Goal: Transaction & Acquisition: Download file/media

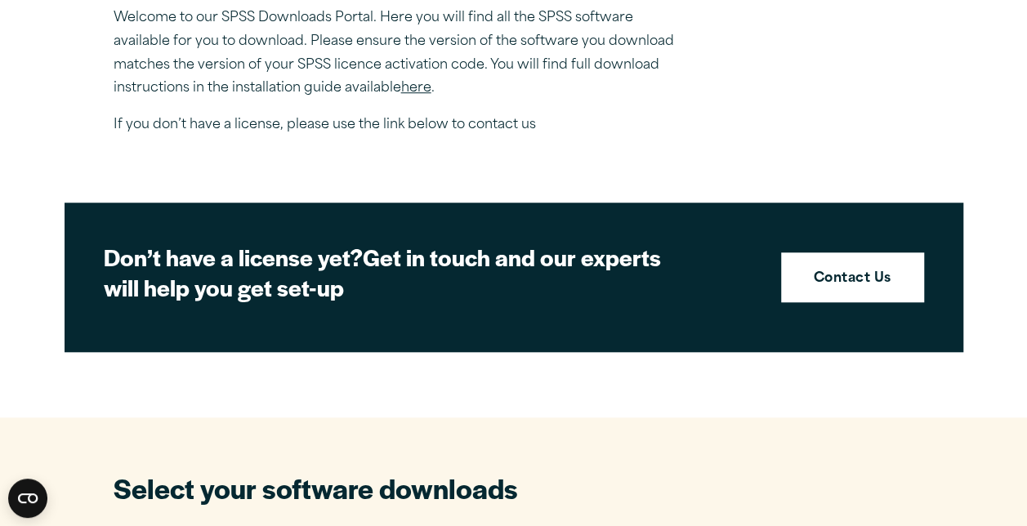
scroll to position [605, 0]
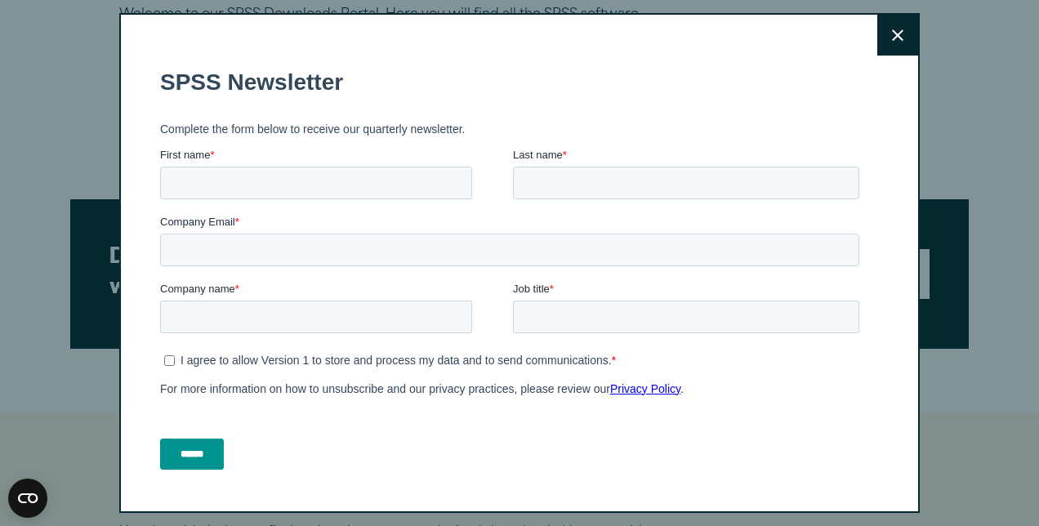
click at [879, 42] on button "Close" at bounding box center [897, 35] width 41 height 41
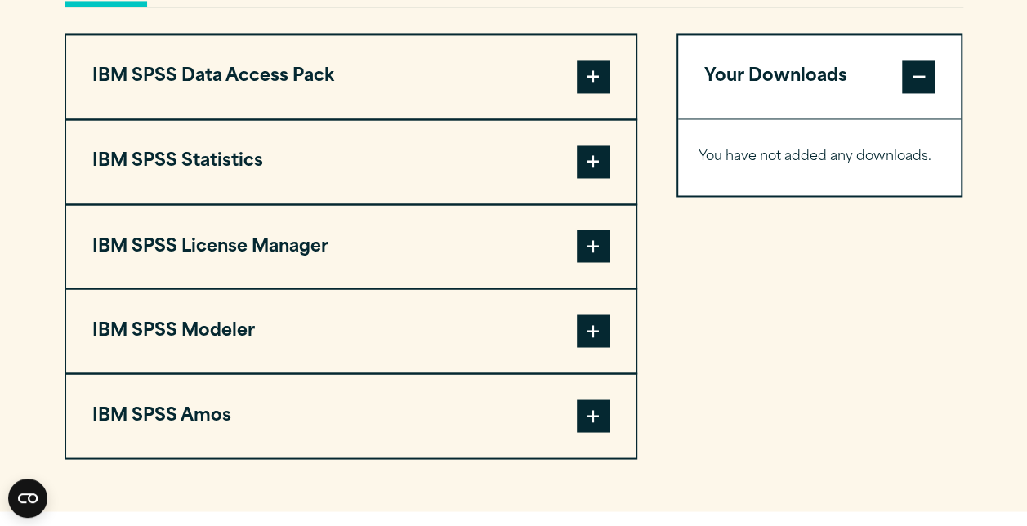
scroll to position [1292, 0]
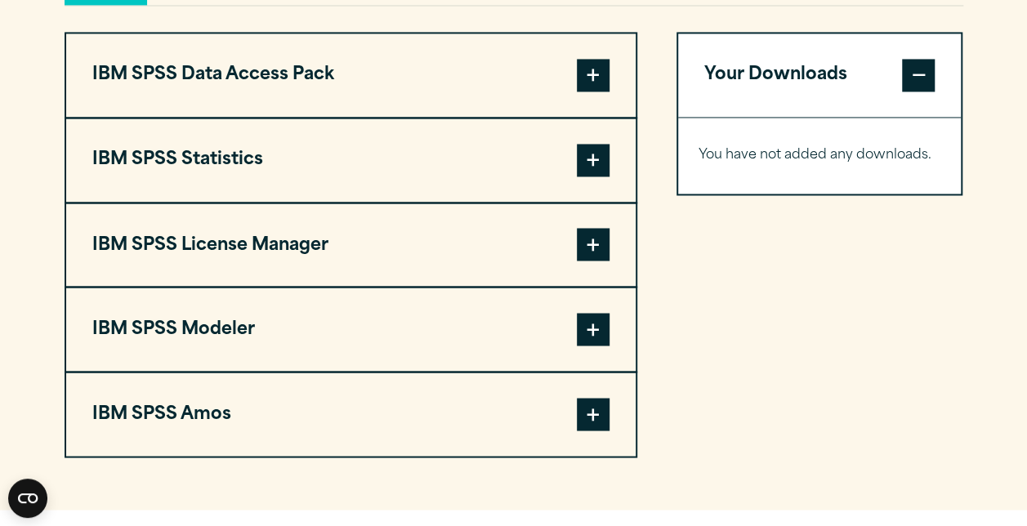
click at [283, 74] on button "IBM SPSS Data Access Pack" at bounding box center [350, 74] width 569 height 83
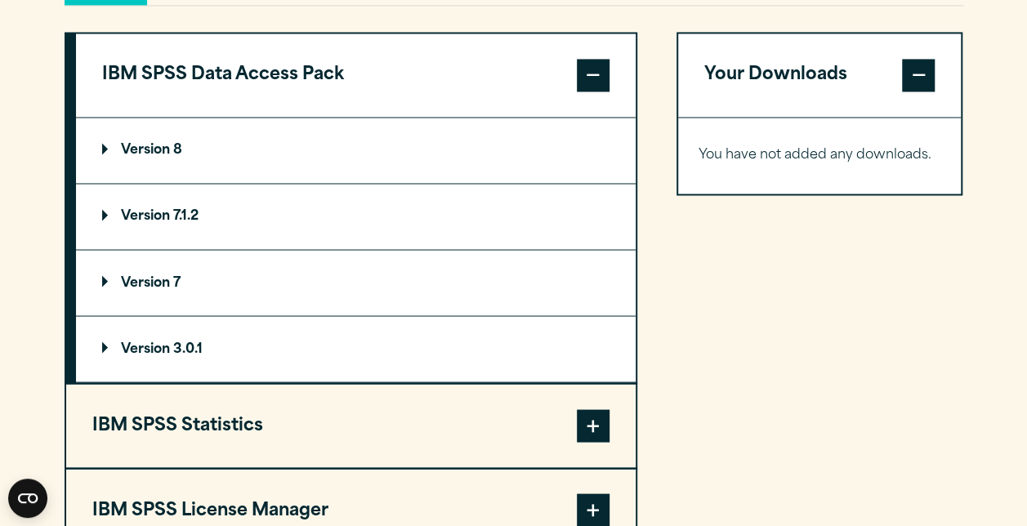
click at [366, 63] on button "IBM SPSS Data Access Pack" at bounding box center [356, 74] width 560 height 83
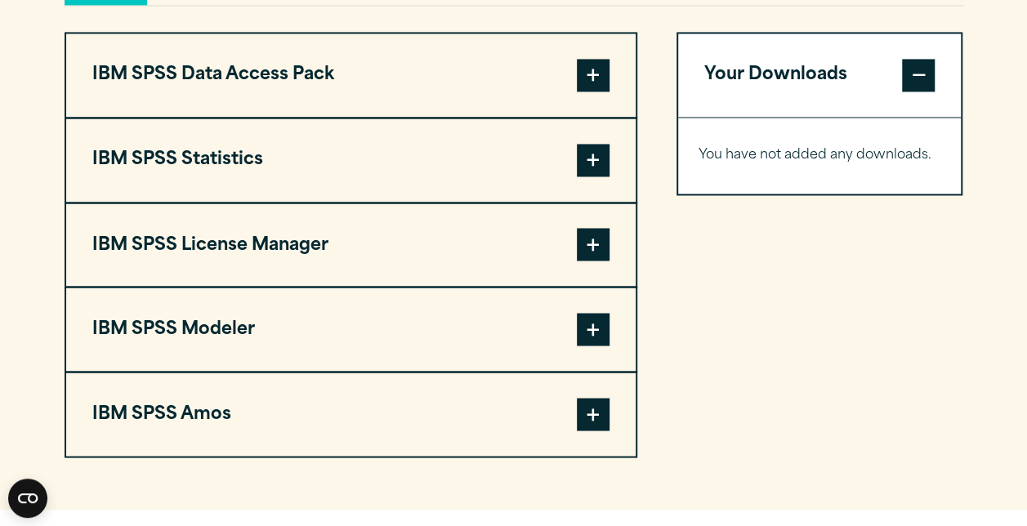
click at [344, 72] on button "IBM SPSS Data Access Pack" at bounding box center [350, 74] width 569 height 83
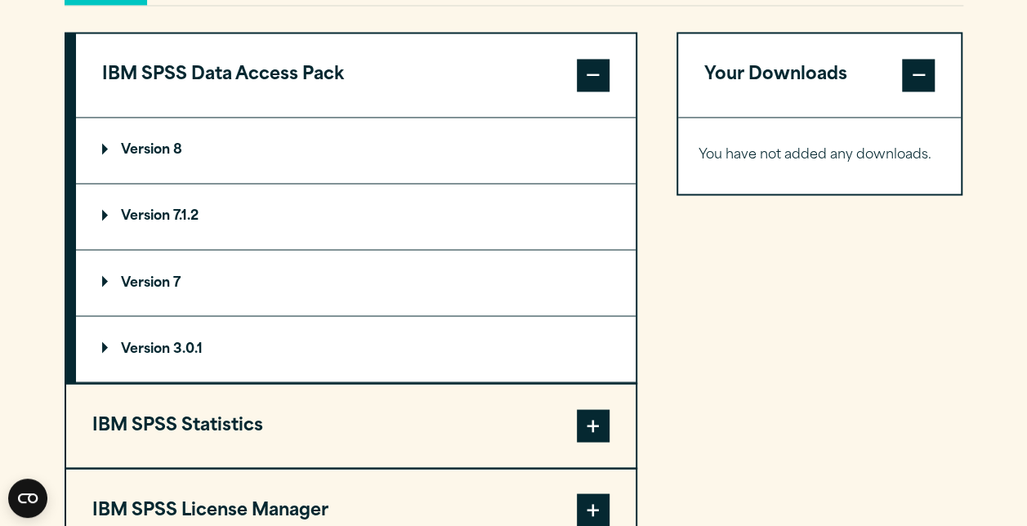
click at [487, 28] on div "Pick Your Operating System: Windows Linux [GEOGRAPHIC_DATA] Miscellaneous IBM S…" at bounding box center [514, 328] width 899 height 789
click at [567, 72] on button "IBM SPSS Data Access Pack" at bounding box center [356, 74] width 560 height 83
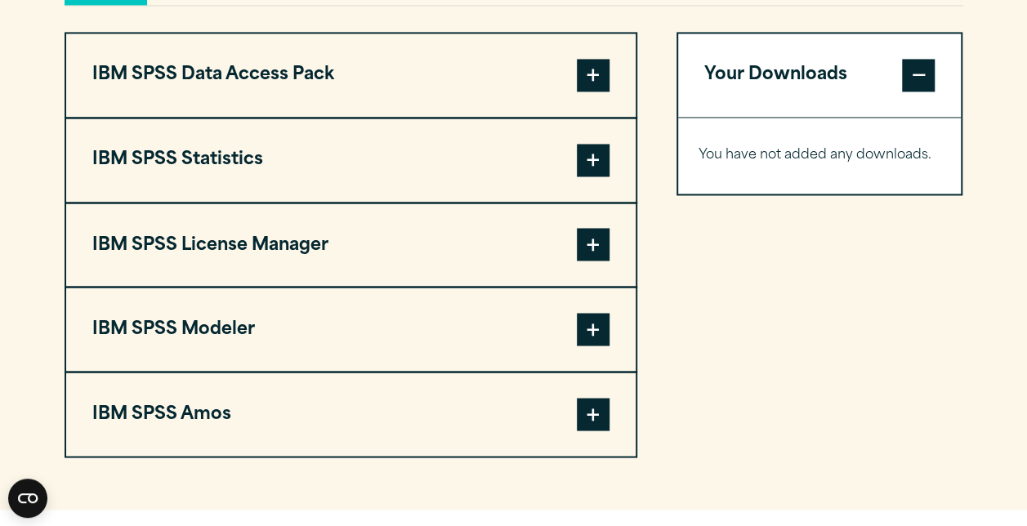
click at [508, 178] on button "IBM SPSS Statistics" at bounding box center [350, 159] width 569 height 83
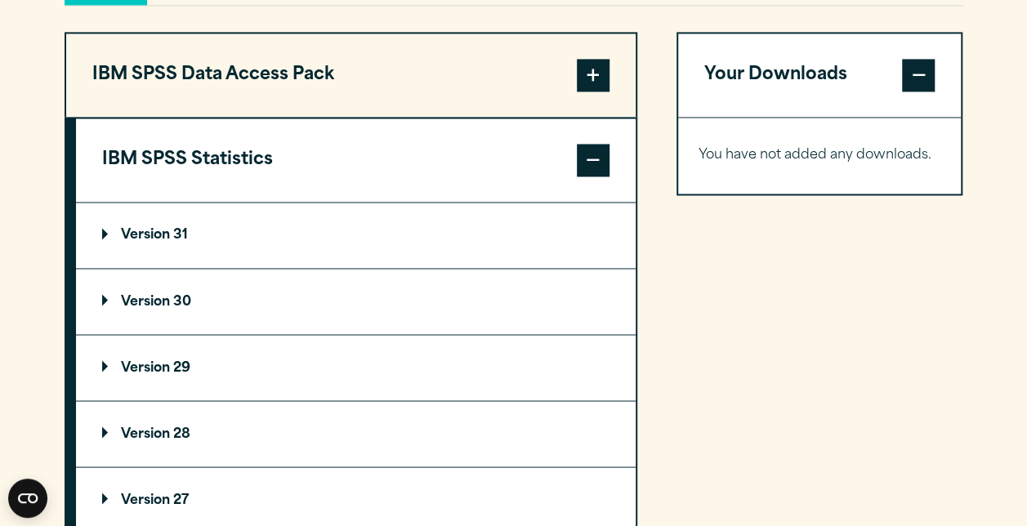
click at [171, 229] on p "Version 31" at bounding box center [145, 235] width 86 height 13
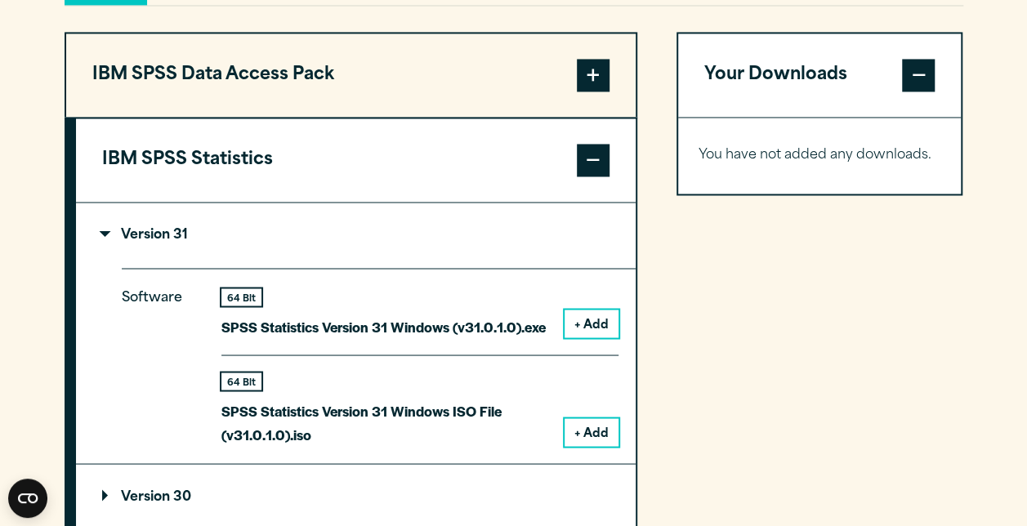
click at [586, 322] on button "+ Add" at bounding box center [591, 324] width 54 height 28
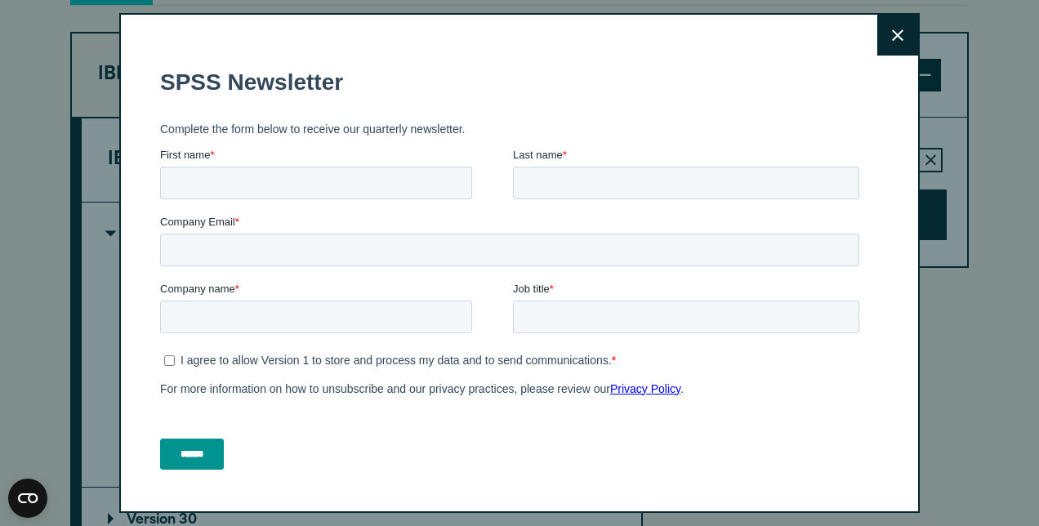
click at [892, 34] on icon at bounding box center [897, 34] width 11 height 11
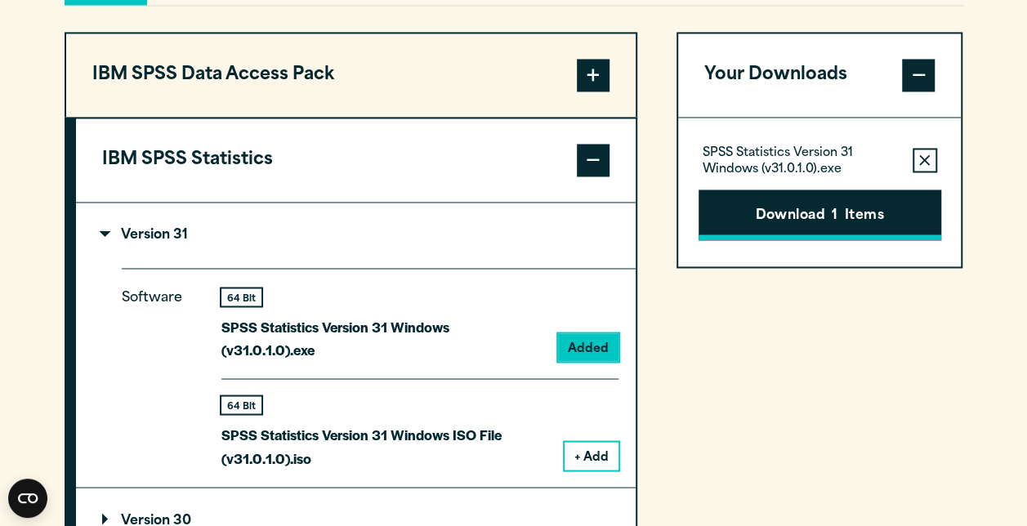
click at [774, 222] on button "Download 1 Items" at bounding box center [819, 215] width 243 height 51
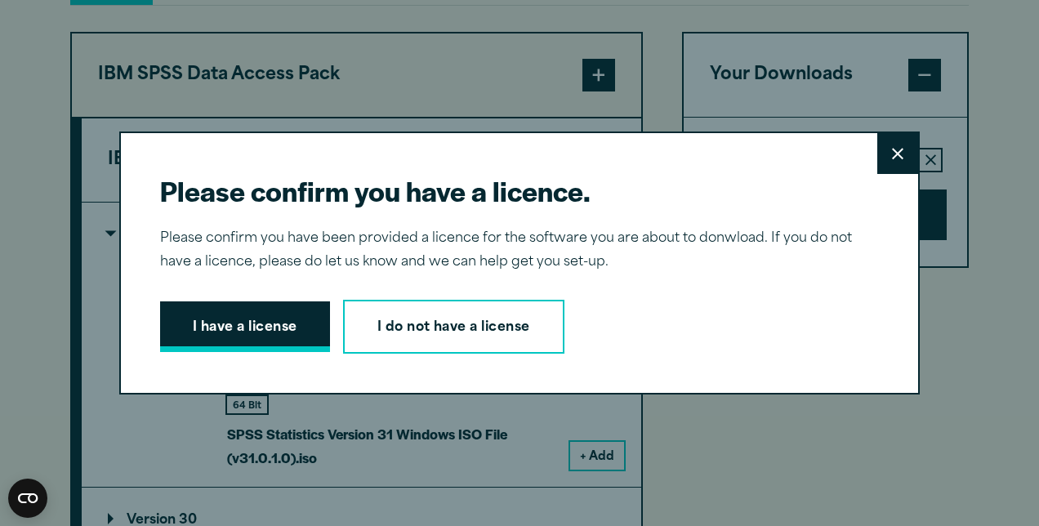
click at [245, 328] on button "I have a license" at bounding box center [245, 326] width 170 height 51
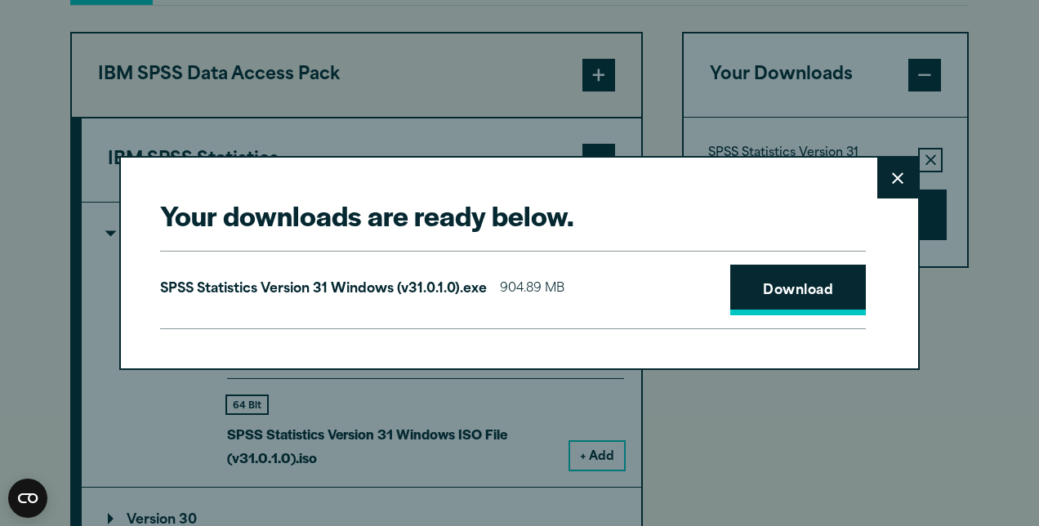
click at [841, 288] on link "Download" at bounding box center [798, 290] width 136 height 51
click at [896, 184] on icon at bounding box center [897, 178] width 11 height 12
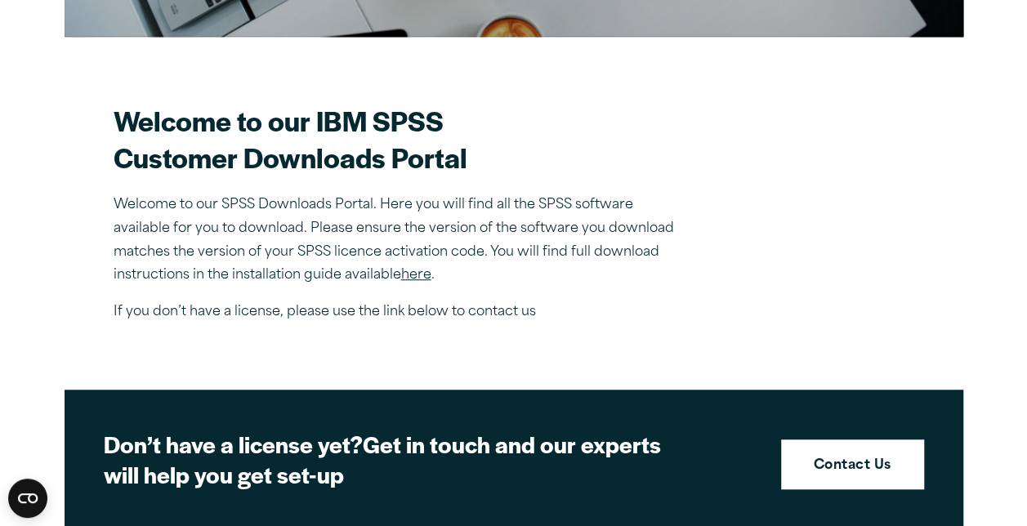
scroll to position [365, 0]
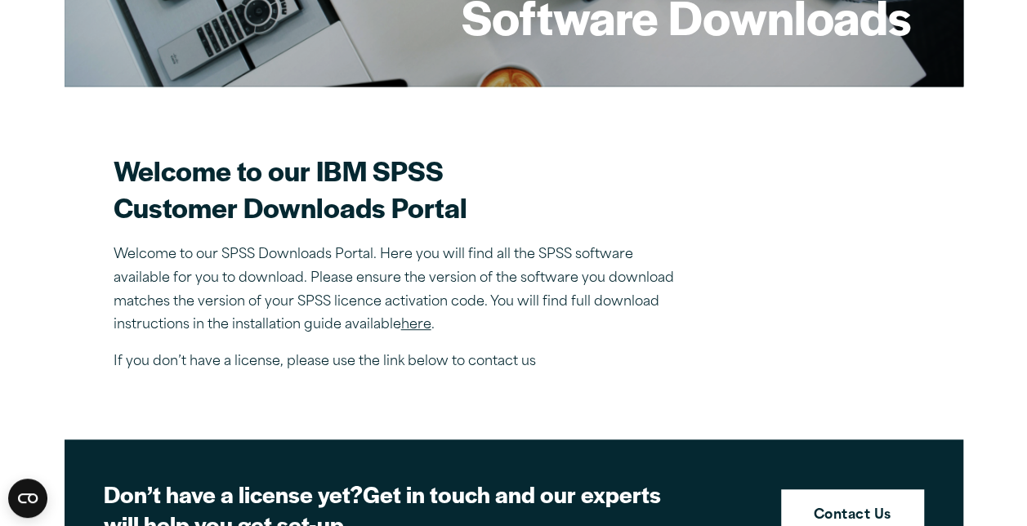
click at [421, 320] on link "here" at bounding box center [416, 325] width 30 height 13
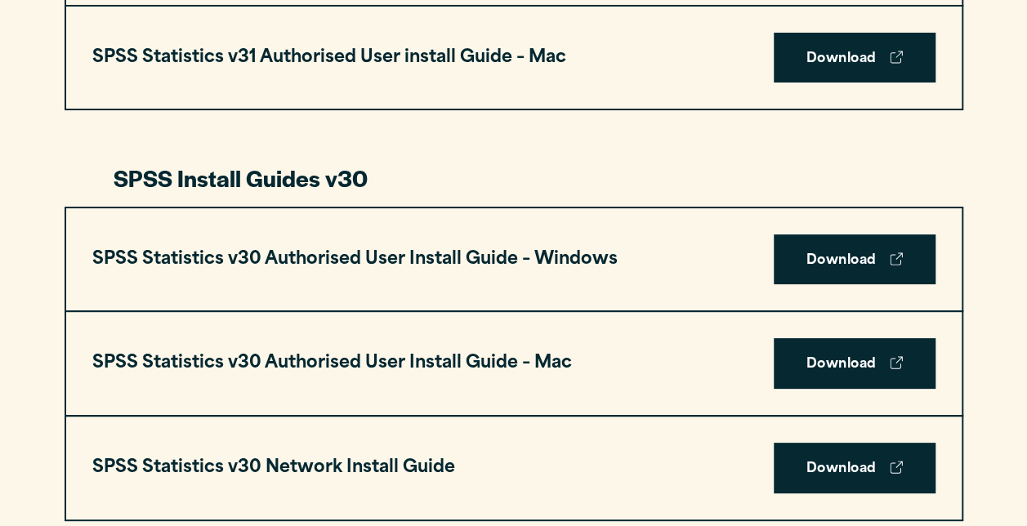
scroll to position [1113, 0]
